Goal: Information Seeking & Learning: Learn about a topic

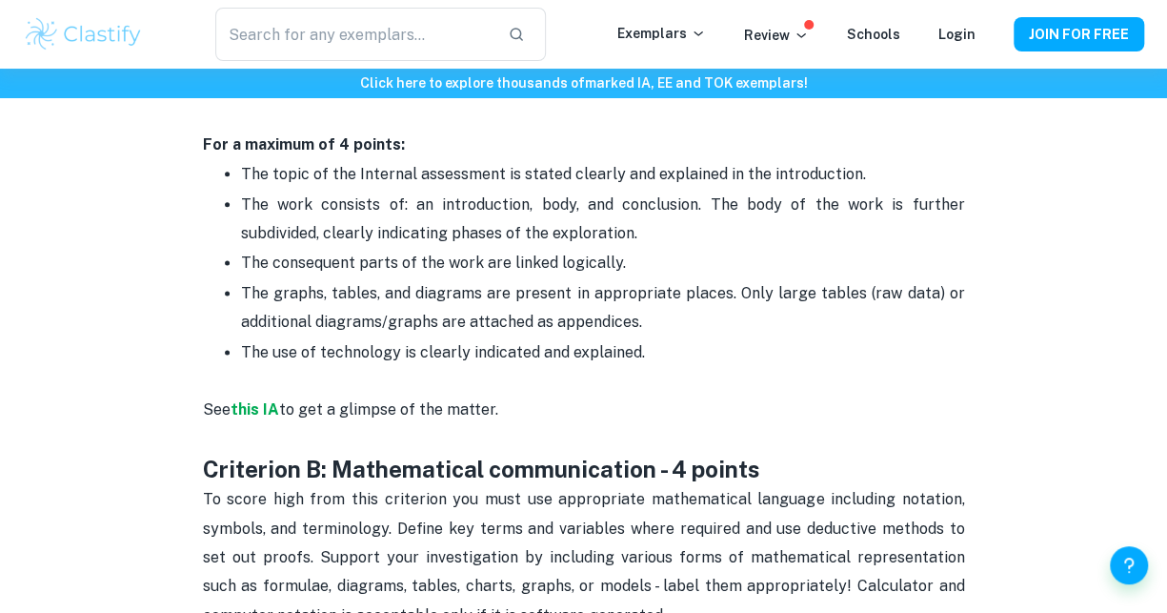
scroll to position [1103, 0]
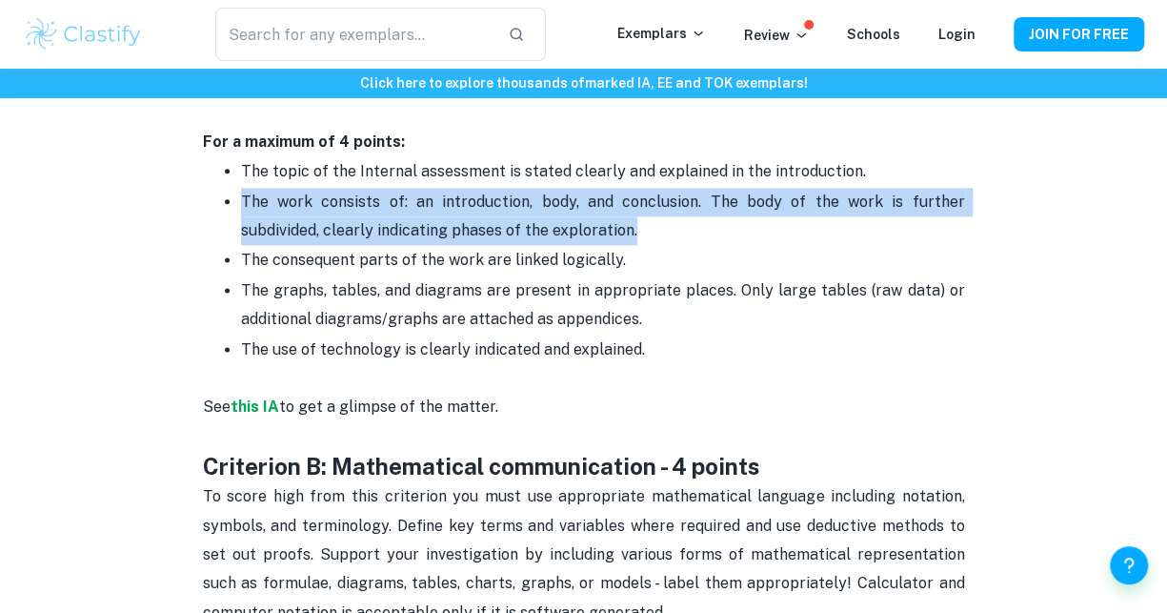
drag, startPoint x: 241, startPoint y: 196, endPoint x: 592, endPoint y: 236, distance: 352.8
click at [592, 236] on p "The work consists of: an introduction, body, and conclusion. The body of the wo…" at bounding box center [603, 217] width 724 height 58
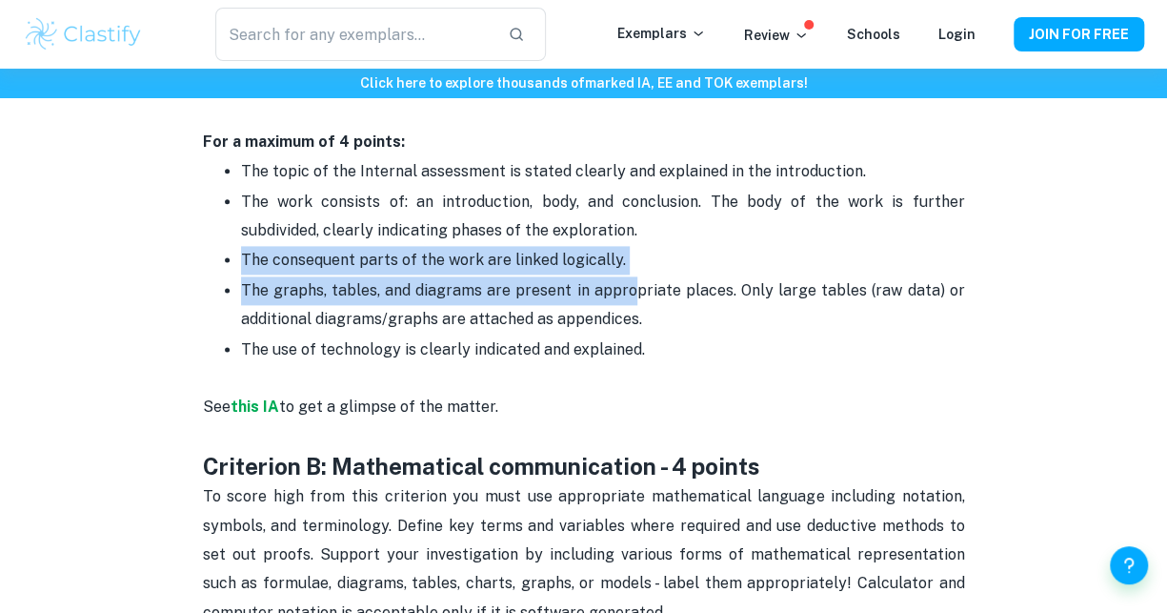
drag, startPoint x: 239, startPoint y: 254, endPoint x: 641, endPoint y: 289, distance: 403.4
click at [641, 289] on ul "The topic of the Internal assessment is stated clearly and explained in the int…" at bounding box center [584, 274] width 762 height 236
click at [641, 289] on span "The graphs, tables, and diagrams are present in appropriate places. Only large …" at bounding box center [605, 304] width 728 height 47
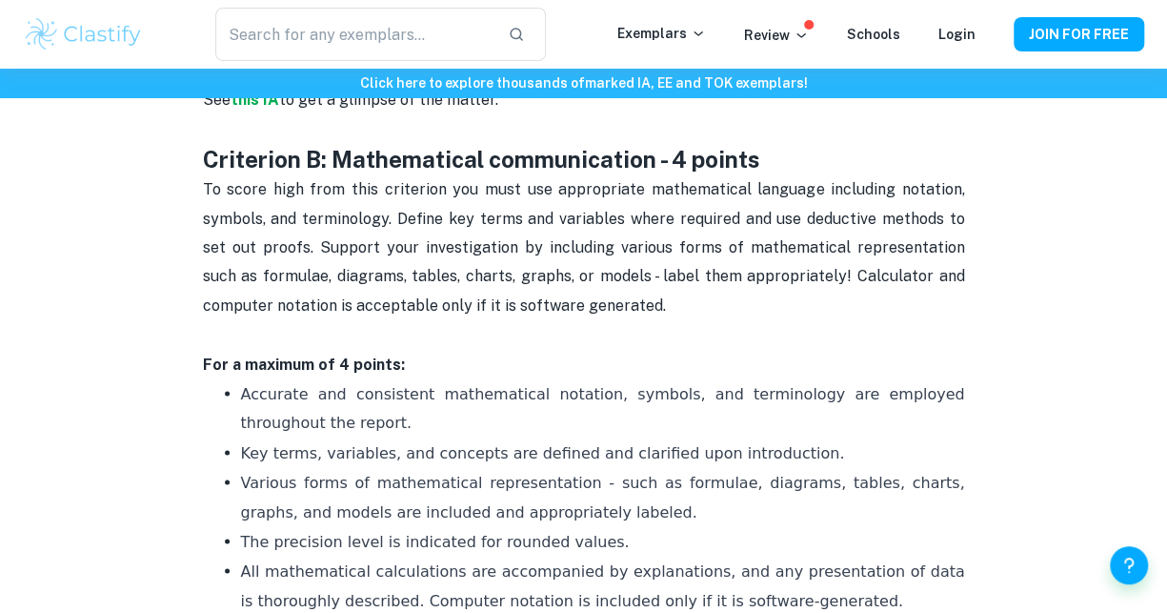
scroll to position [1411, 0]
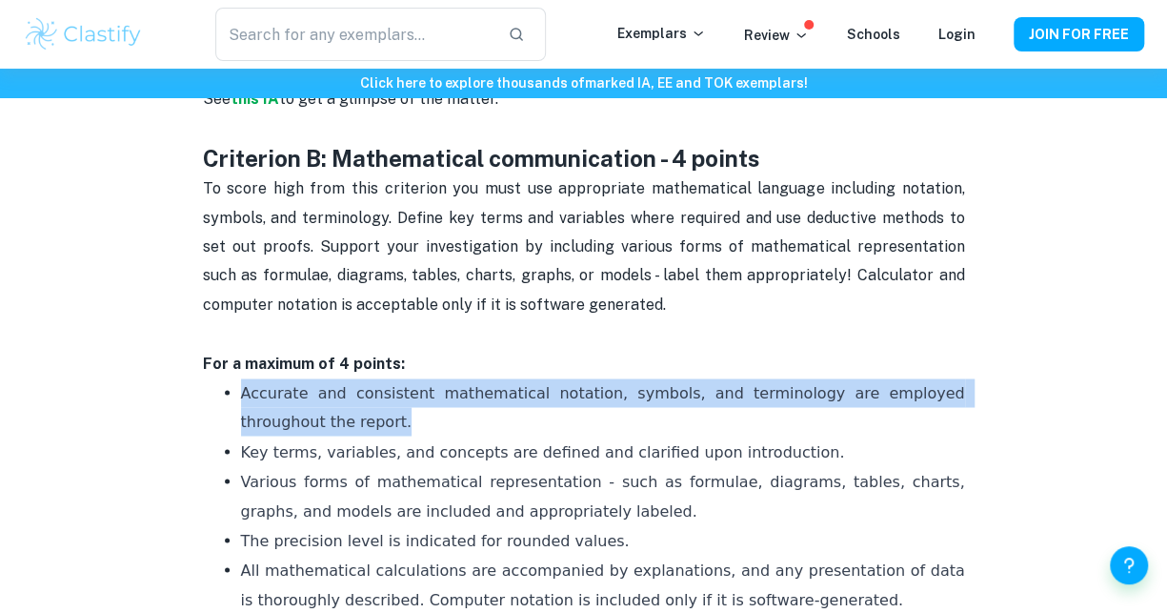
drag, startPoint x: 237, startPoint y: 386, endPoint x: 307, endPoint y: 429, distance: 81.7
click at [307, 429] on ul "Accurate and consistent mathematical notation, symbols, and terminology are emp…" at bounding box center [584, 510] width 762 height 266
click at [307, 429] on p "Accurate and consistent mathematical notation, symbols, and terminology are emp…" at bounding box center [603, 407] width 724 height 58
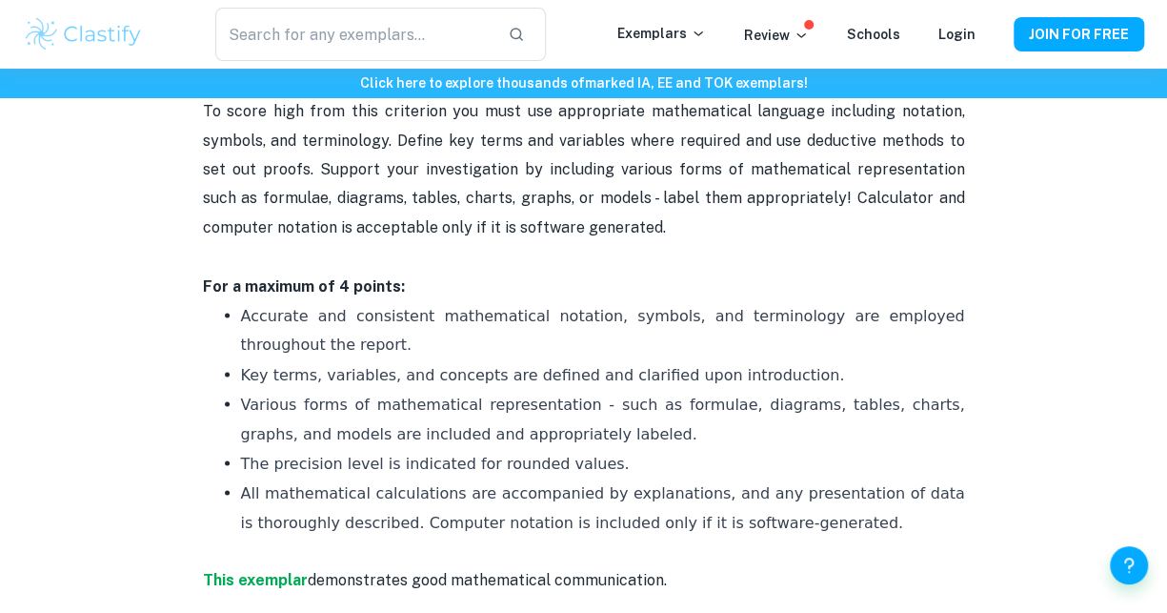
scroll to position [1489, 0]
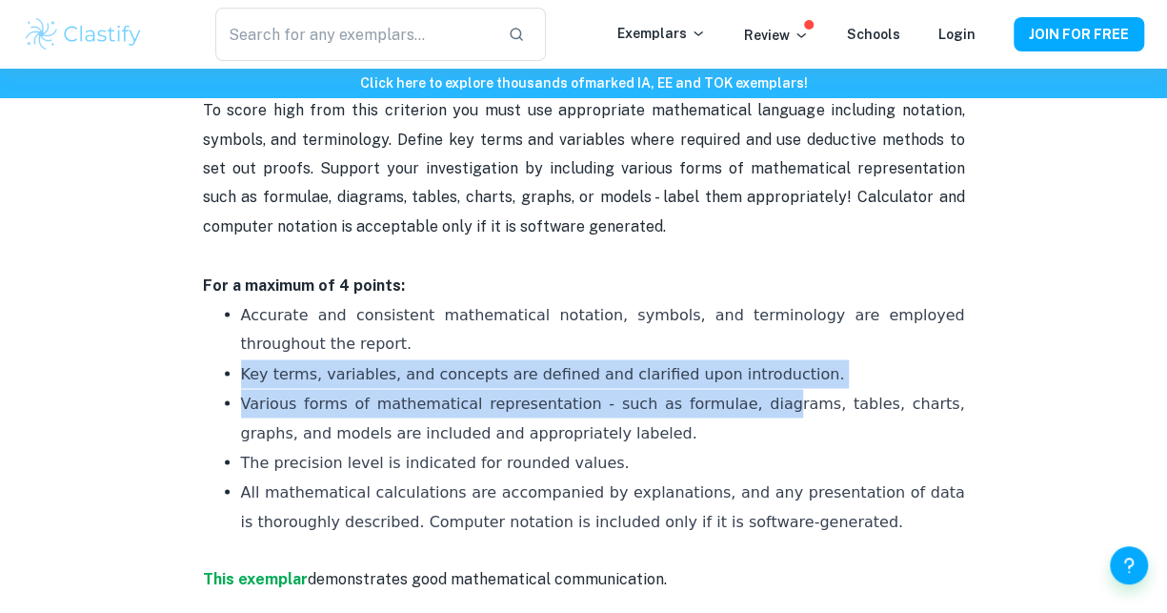
drag, startPoint x: 235, startPoint y: 372, endPoint x: 737, endPoint y: 392, distance: 502.4
click at [737, 392] on ul "Accurate and consistent mathematical notation, symbols, and terminology are emp…" at bounding box center [584, 432] width 762 height 266
click at [737, 392] on p "Various forms of mathematical representation - such as formulae, diagrams, tabl…" at bounding box center [603, 418] width 724 height 58
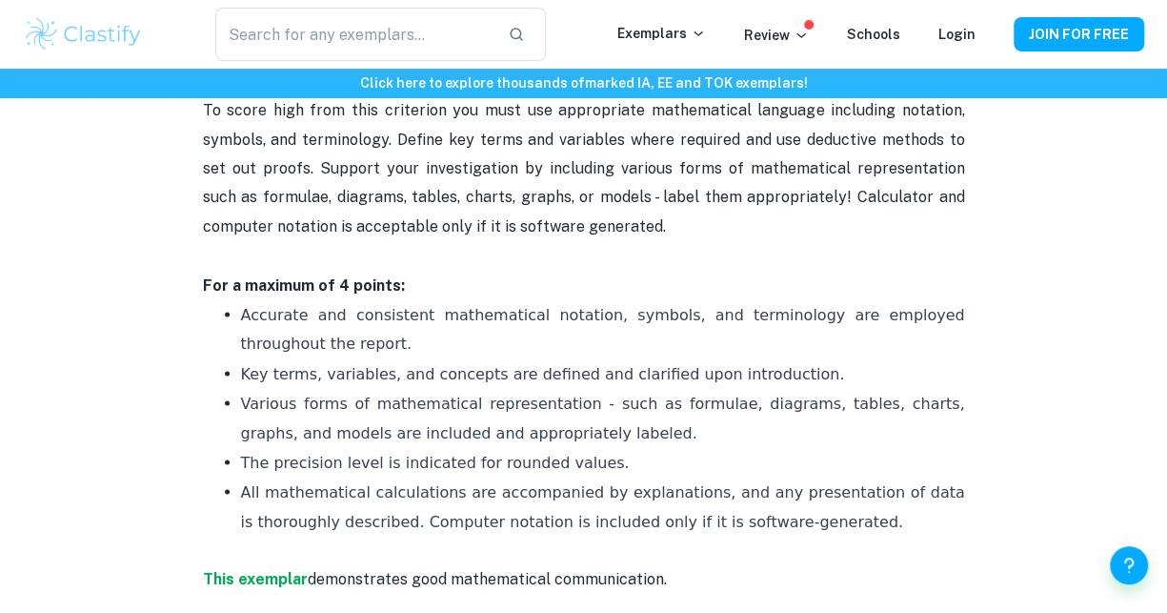
drag, startPoint x: 611, startPoint y: 425, endPoint x: 280, endPoint y: 370, distance: 335.1
click at [280, 370] on ul "Accurate and consistent mathematical notation, symbols, and terminology are emp…" at bounding box center [584, 432] width 762 height 266
click at [280, 370] on span "Key terms, variables, and concepts are defined and clarified upon introduction." at bounding box center [543, 373] width 604 height 18
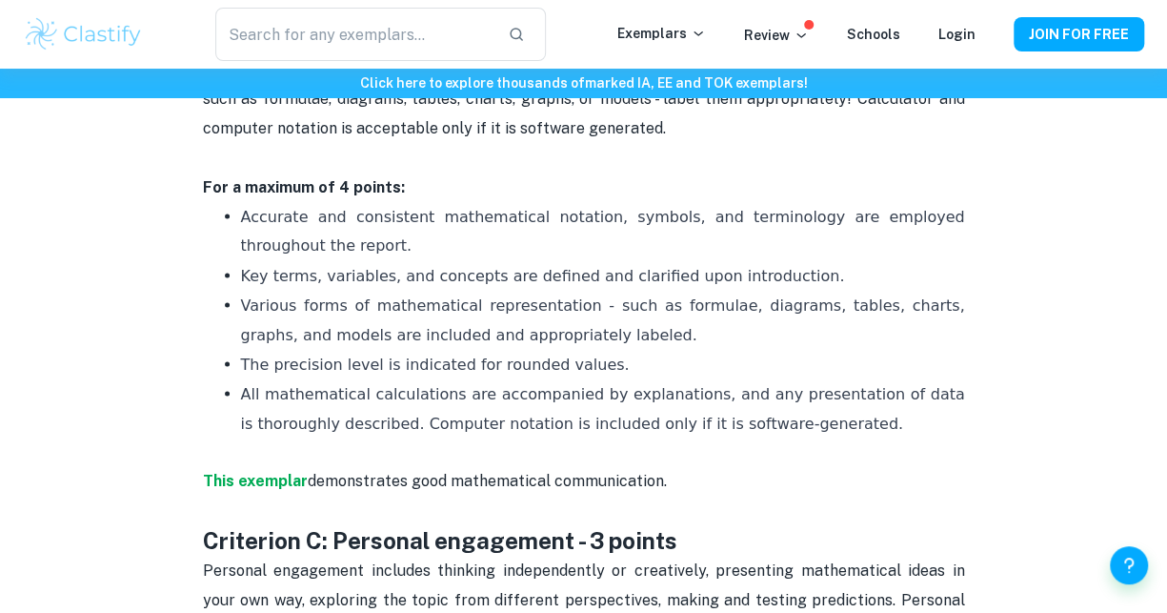
scroll to position [1588, 0]
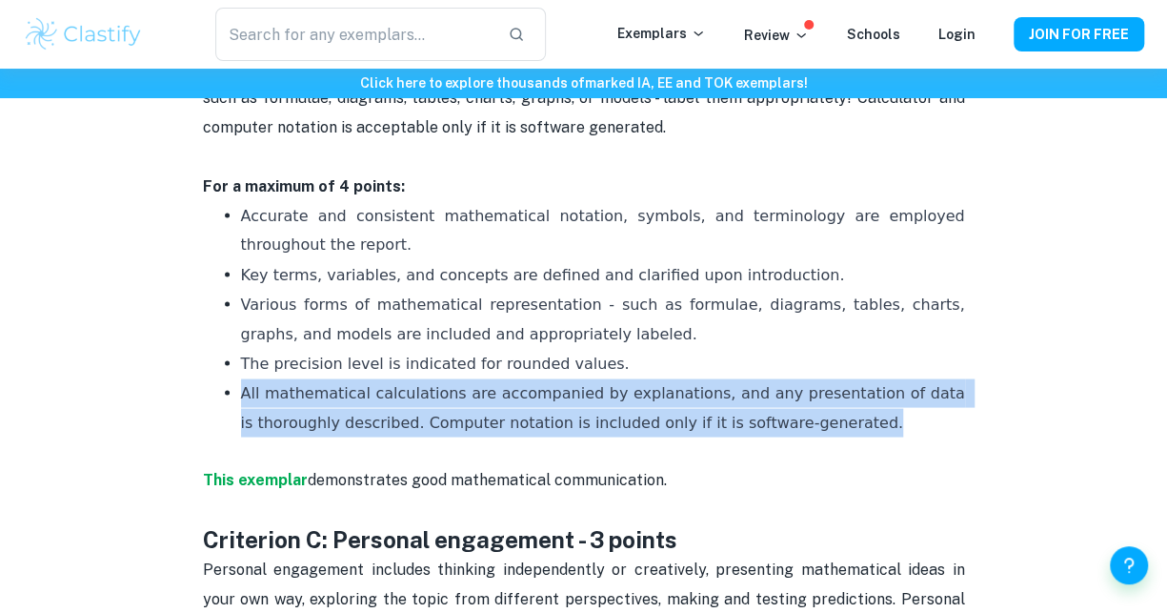
drag, startPoint x: 231, startPoint y: 403, endPoint x: 738, endPoint y: 432, distance: 507.6
click at [738, 432] on ul "Accurate and consistent mathematical notation, symbols, and terminology are emp…" at bounding box center [584, 333] width 762 height 266
click at [738, 432] on p "All mathematical calculations are accompanied by explanations, and any presenta…" at bounding box center [603, 421] width 724 height 87
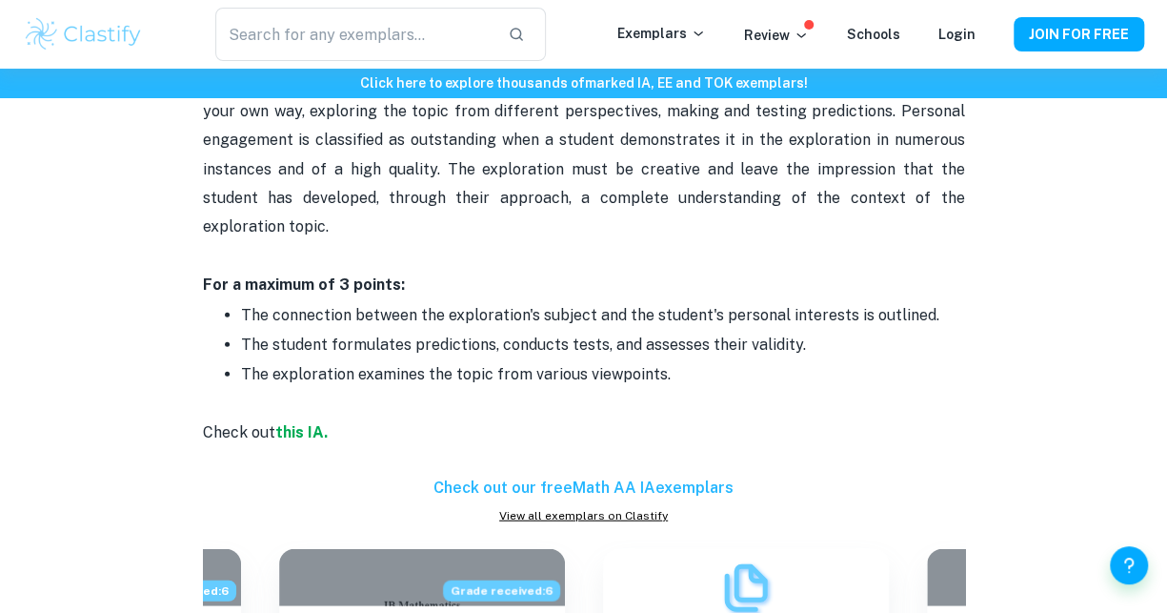
scroll to position [2115, 0]
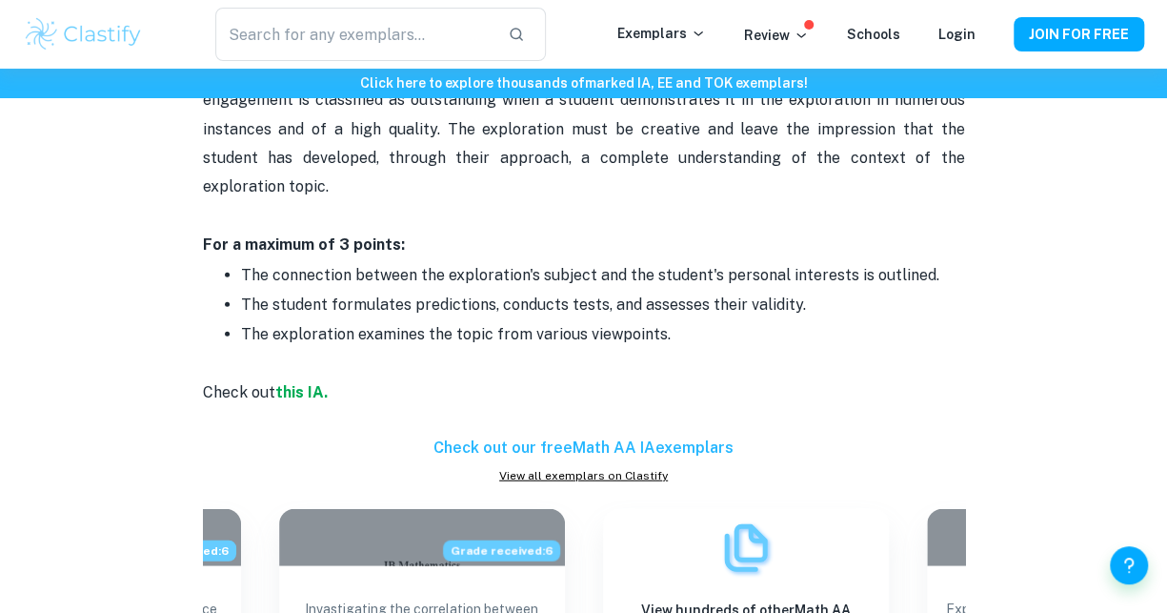
drag, startPoint x: 806, startPoint y: 274, endPoint x: 216, endPoint y: 274, distance: 589.6
click at [216, 274] on ul "The connection between the exploration's subject and the student's personal int…" at bounding box center [584, 319] width 762 height 119
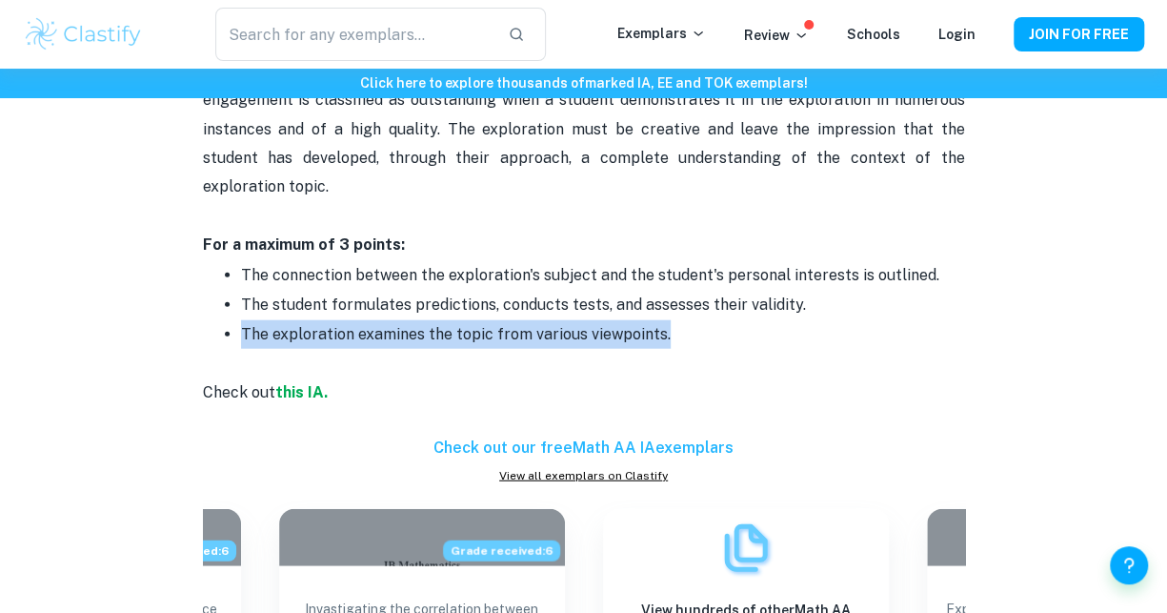
drag, startPoint x: 238, startPoint y: 316, endPoint x: 756, endPoint y: 311, distance: 518.2
click at [756, 311] on ul "The connection between the exploration's subject and the student's personal int…" at bounding box center [584, 319] width 762 height 119
click at [756, 320] on p "The exploration examines the topic from various viewpoints." at bounding box center [603, 349] width 724 height 58
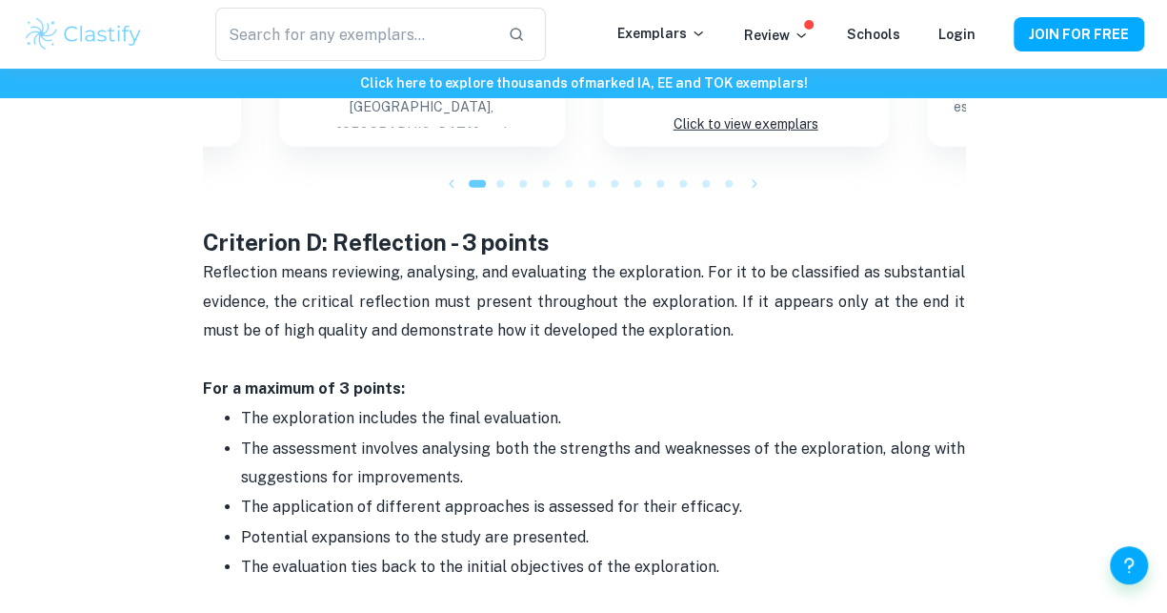
scroll to position [2677, 0]
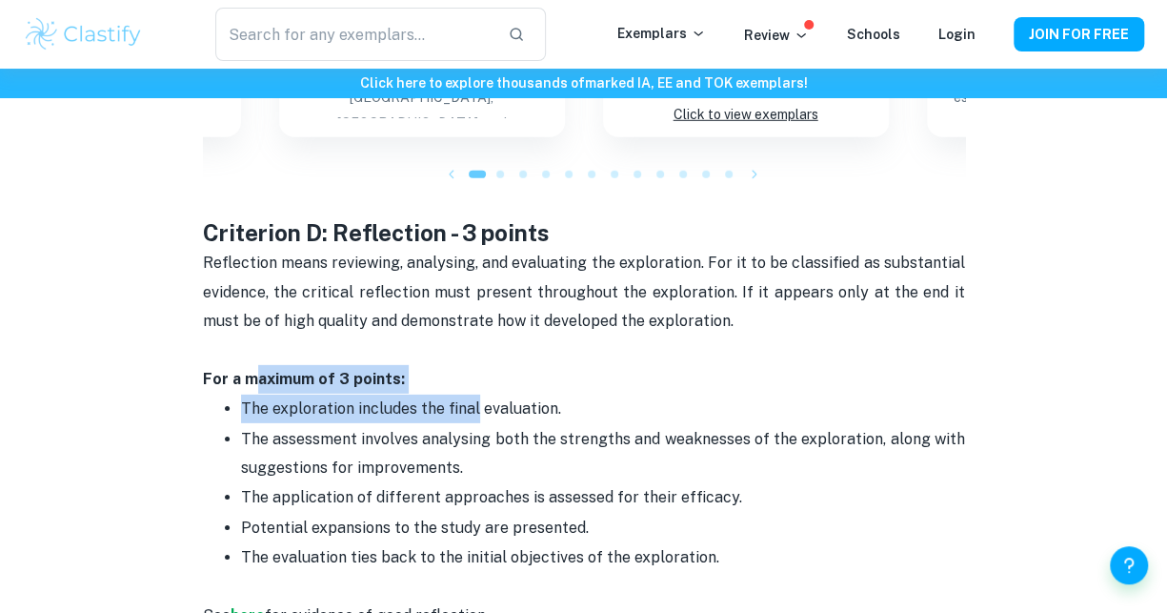
drag, startPoint x: 252, startPoint y: 369, endPoint x: 473, endPoint y: 372, distance: 221.0
click at [473, 394] on p "The exploration includes the final evaluation." at bounding box center [603, 408] width 724 height 29
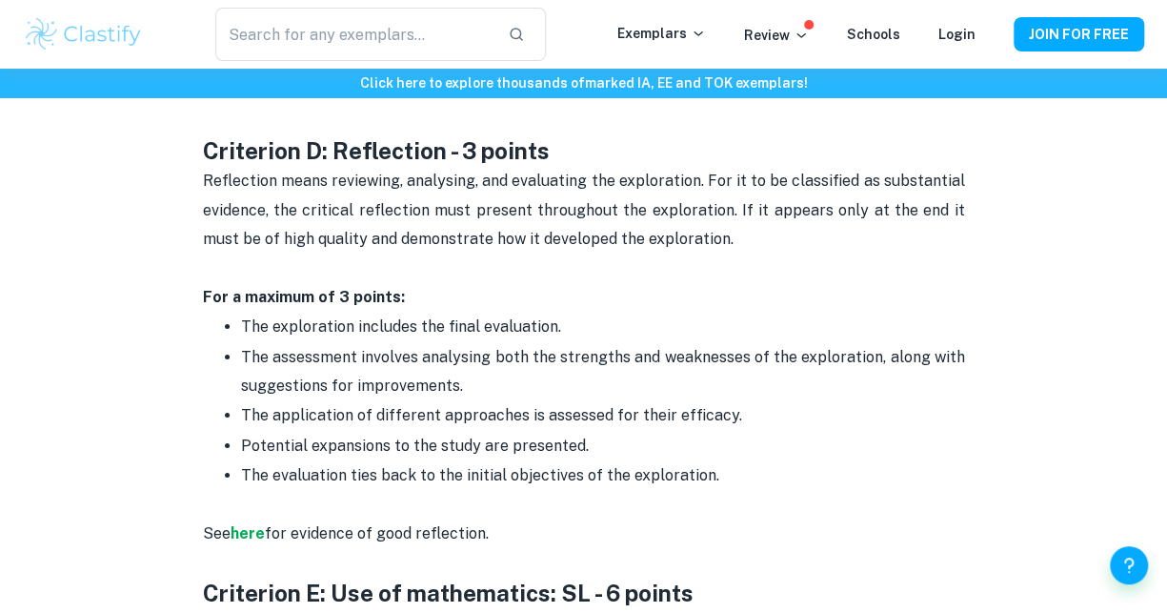
scroll to position [2761, 0]
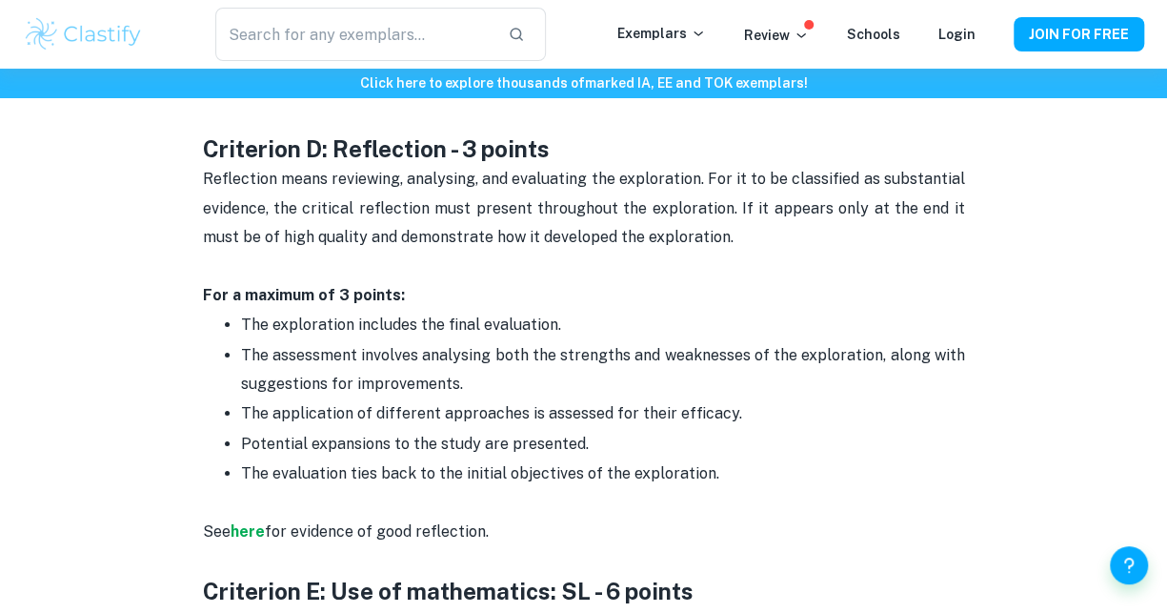
drag, startPoint x: 238, startPoint y: 302, endPoint x: 613, endPoint y: 298, distance: 375.3
click at [613, 310] on ul "The exploration includes the final evaluation. The assessment involves analysin…" at bounding box center [584, 399] width 762 height 178
click at [613, 311] on p "The exploration includes the final evaluation." at bounding box center [603, 325] width 724 height 29
drag, startPoint x: 233, startPoint y: 331, endPoint x: 485, endPoint y: 346, distance: 251.9
click at [485, 346] on ul "The exploration includes the final evaluation. The assessment involves analysin…" at bounding box center [584, 399] width 762 height 178
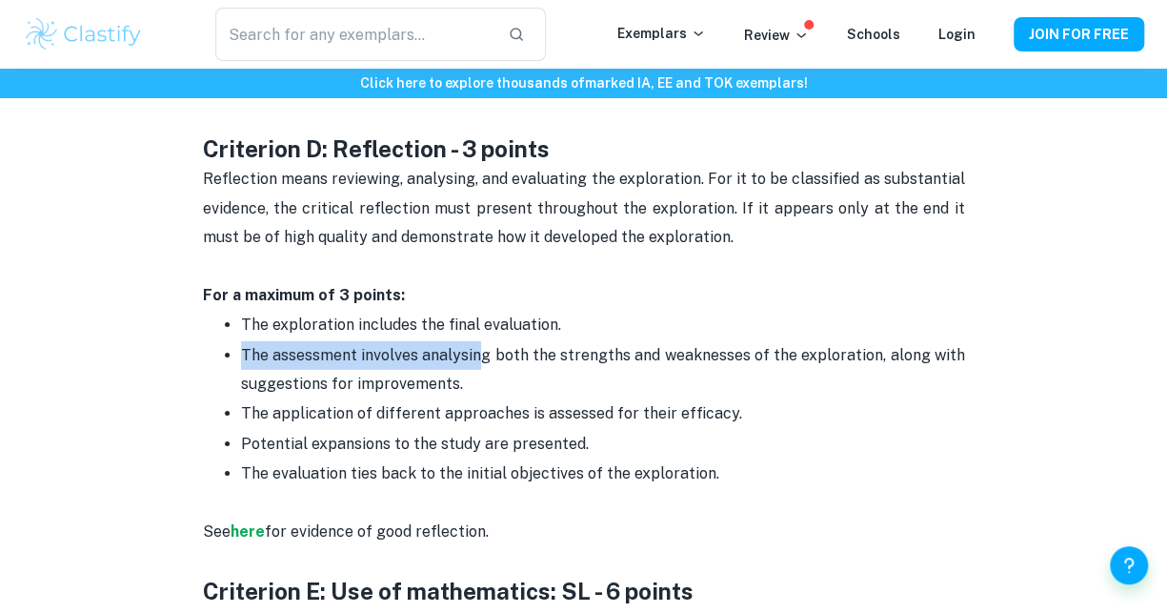
click at [485, 346] on p "The assessment involves analysing both the strengths and weaknesses of the expl…" at bounding box center [603, 370] width 724 height 58
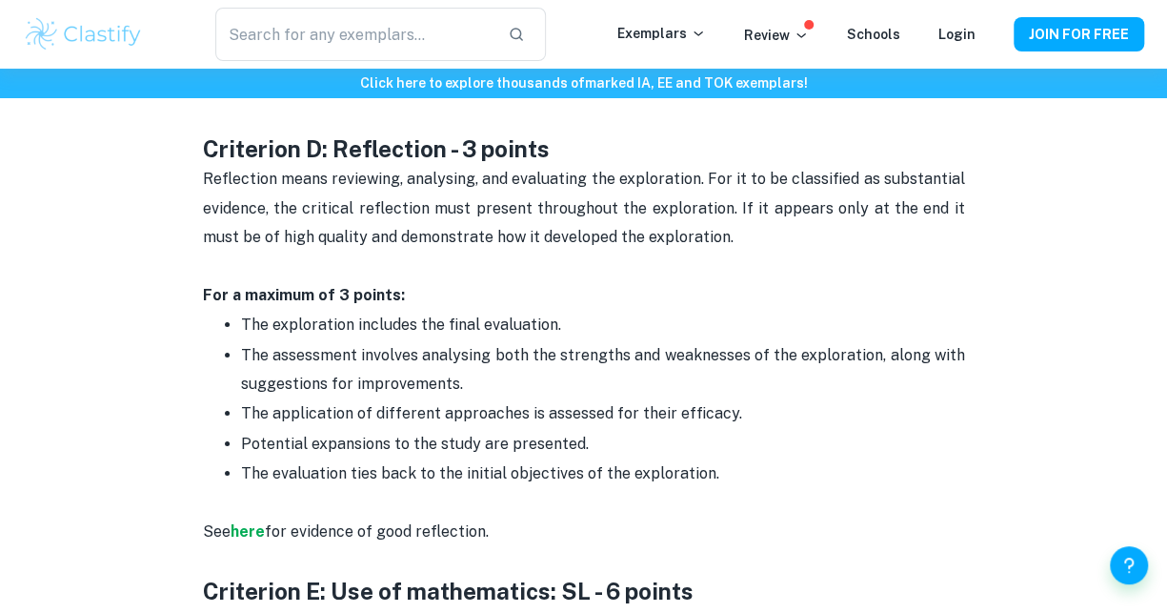
click at [484, 355] on p "The assessment involves analysing both the strengths and weaknesses of the expl…" at bounding box center [603, 370] width 724 height 58
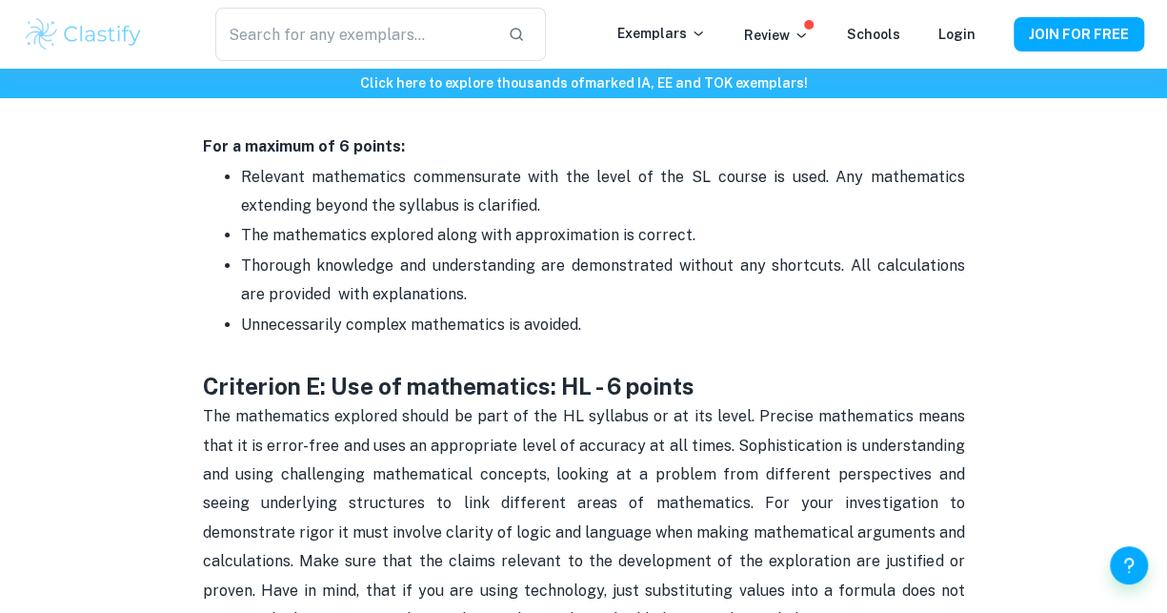
scroll to position [3396, 0]
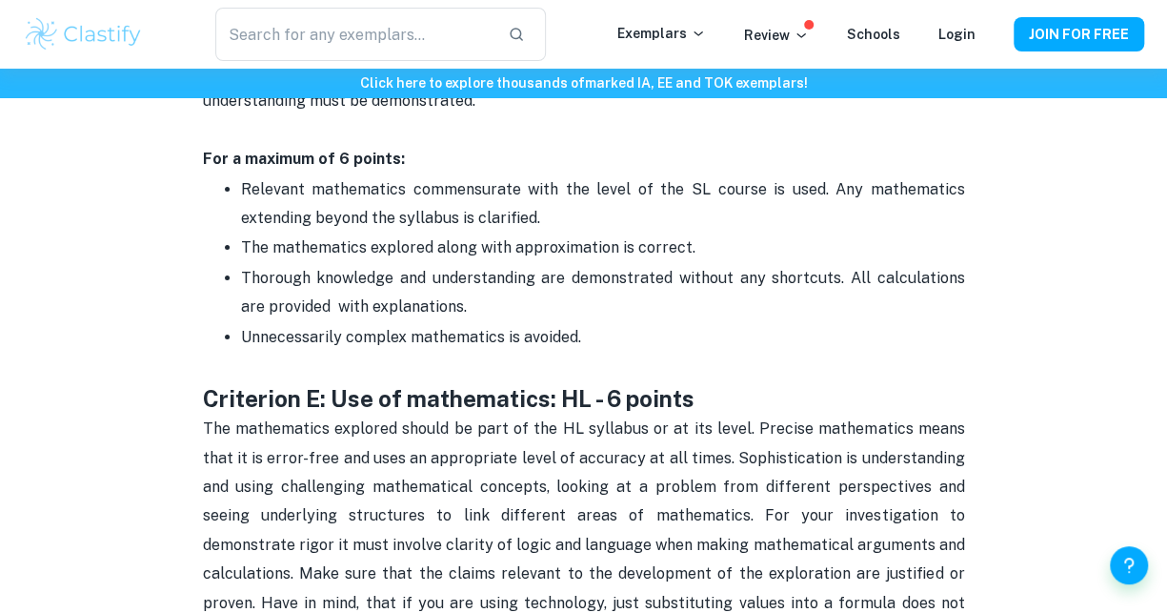
click at [562, 266] on p "Thorough knowledge and understanding are demonstrated without any shortcuts. Al…" at bounding box center [603, 293] width 724 height 58
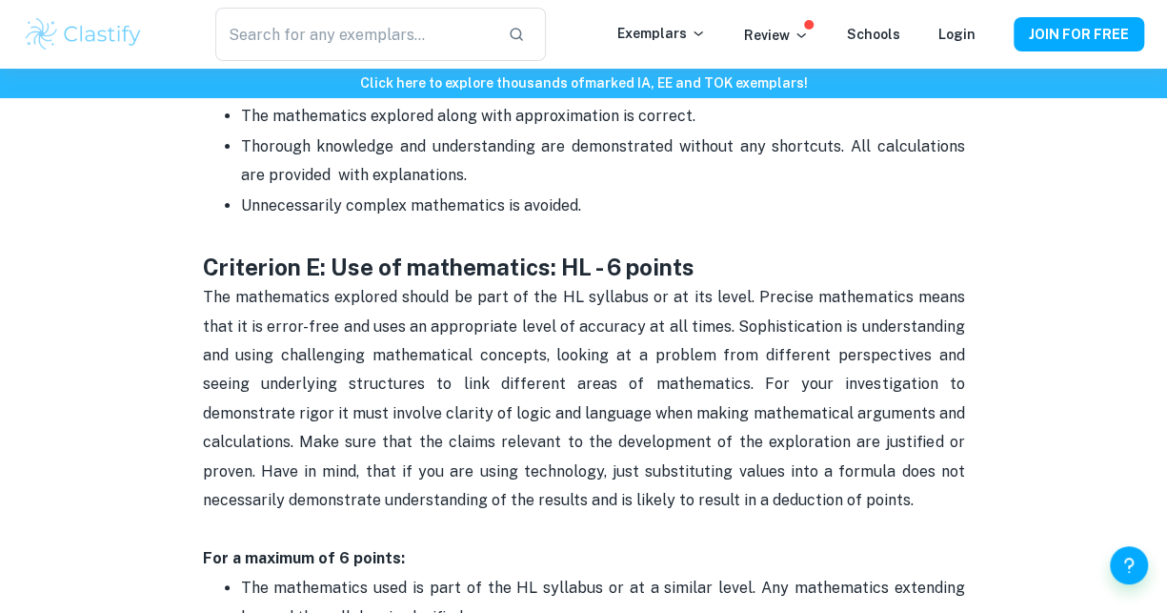
scroll to position [3530, 0]
